Goal: Use online tool/utility

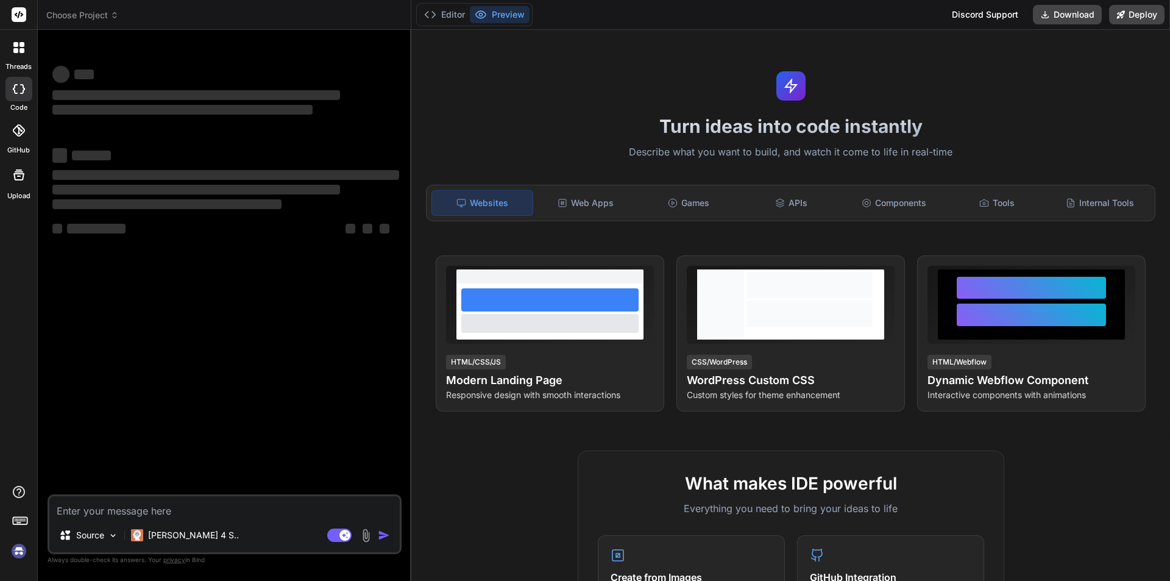
type textarea "public function store(Request $request): RedirectResponse { $request->validate(…"
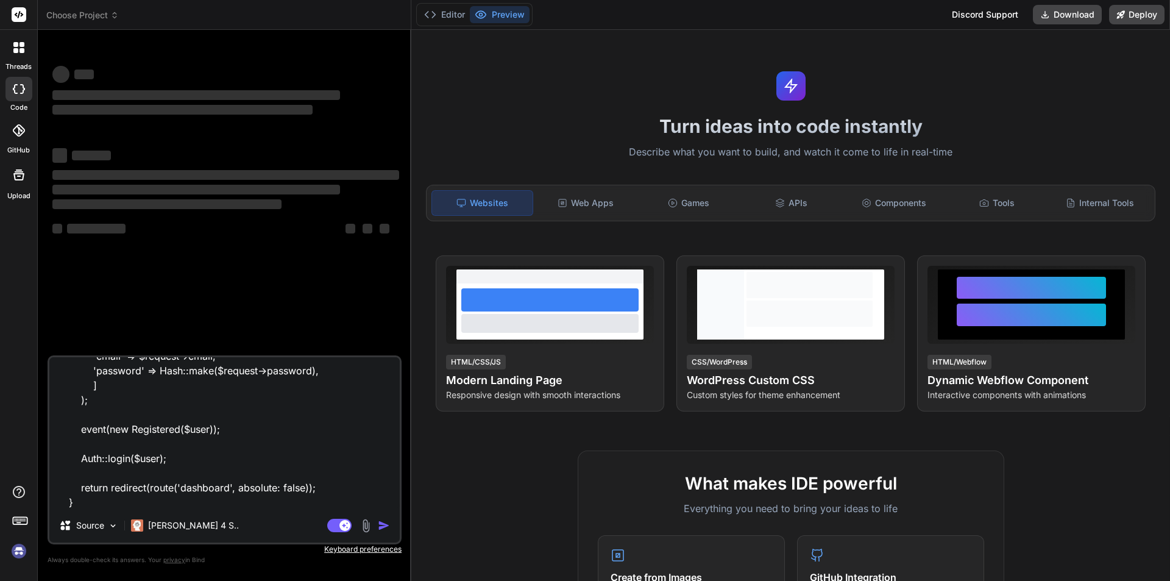
type textarea "x"
type textarea "public function store(Request $request): RedirectResponse { $request->validate(…"
type textarea "x"
type textarea "public function store(Request $request): RedirectResponse { $request->validate(…"
type textarea "x"
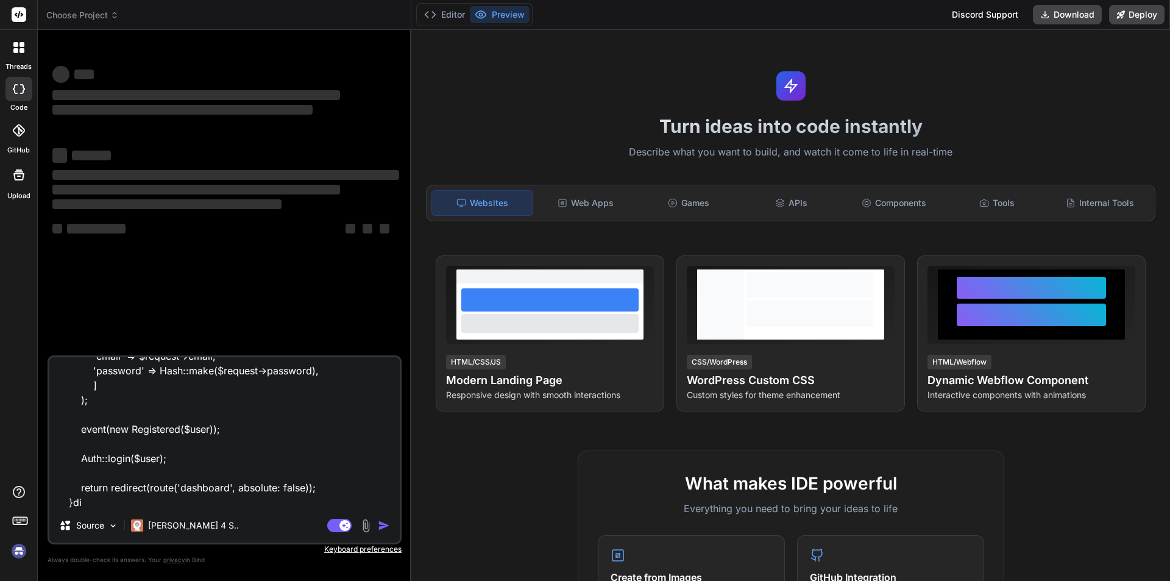
type textarea "public function store(Request $request): RedirectResponse { $request->validate(…"
type textarea "x"
type textarea "public function store(Request $request): RedirectResponse { $request->validate(…"
type textarea "x"
type textarea "public function store(Request $request): RedirectResponse { $request->validate(…"
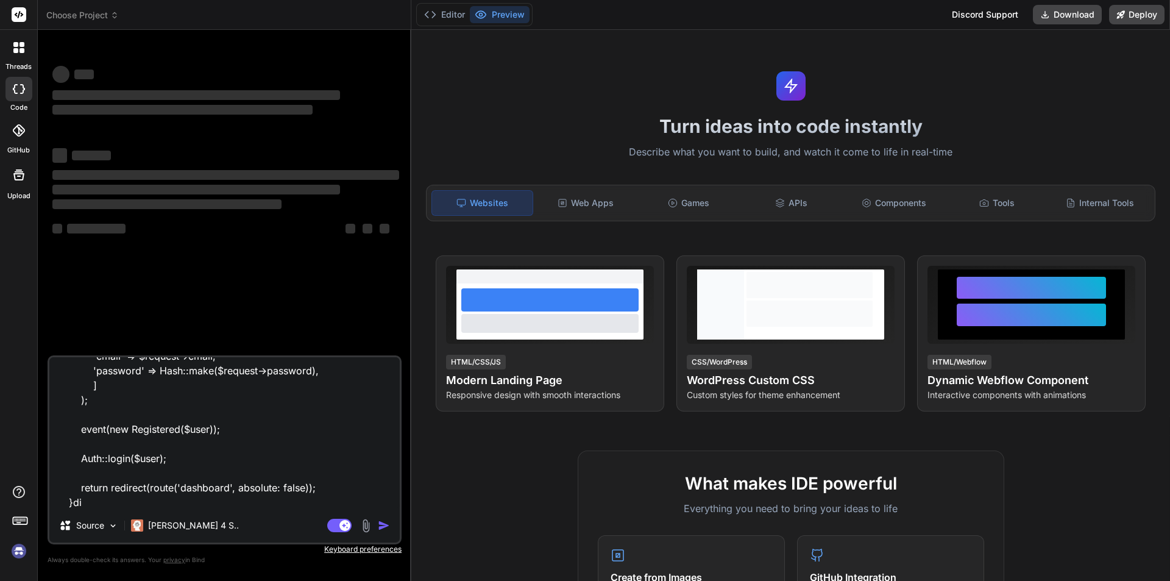
type textarea "x"
type textarea "public function store(Request $request): RedirectResponse { $request->validate(…"
type textarea "x"
type textarea "public function store(Request $request): RedirectResponse { $request->validate(…"
type textarea "x"
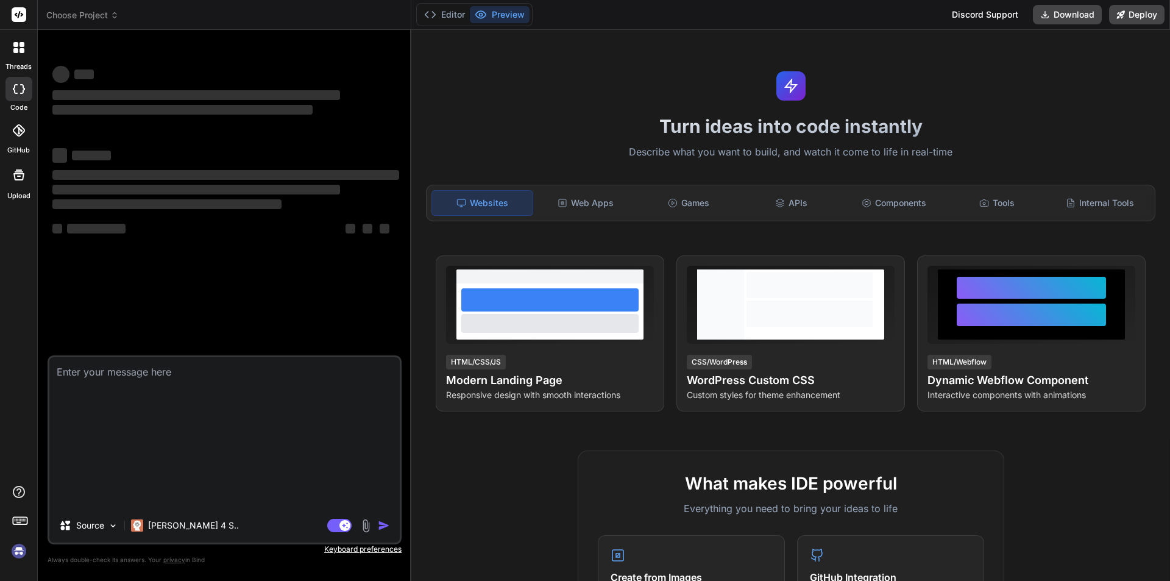
type textarea "x"
